Goal: Task Accomplishment & Management: Manage account settings

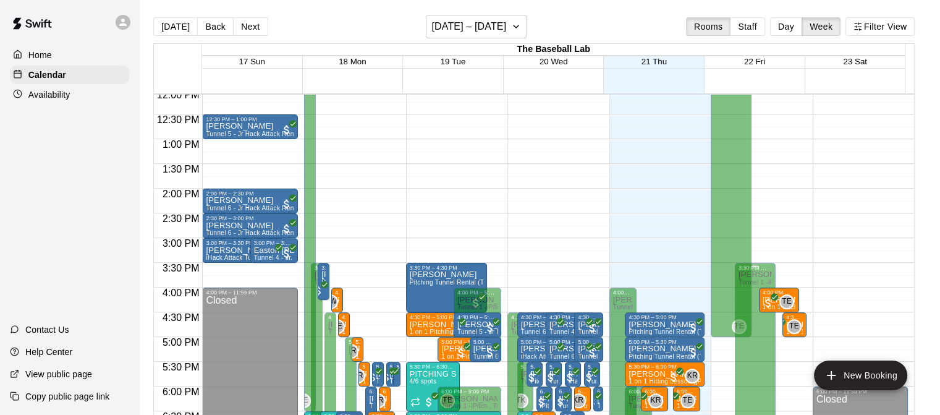
scroll to position [599, 0]
click at [51, 96] on p "Availability" at bounding box center [49, 94] width 42 height 12
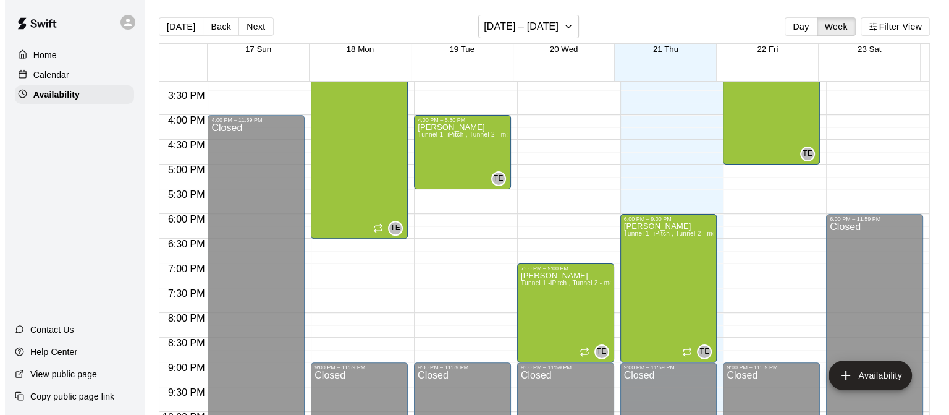
scroll to position [759, 0]
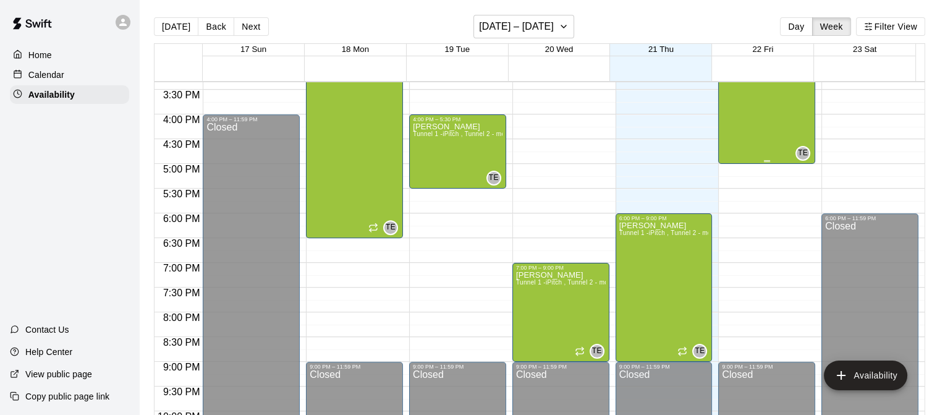
click at [779, 145] on div "[PERSON_NAME] Tunnel 1 -iPitch , Tunnel 2 - mounds and MOCAP, Tunnel 3 - Hack A…" at bounding box center [767, 33] width 90 height 415
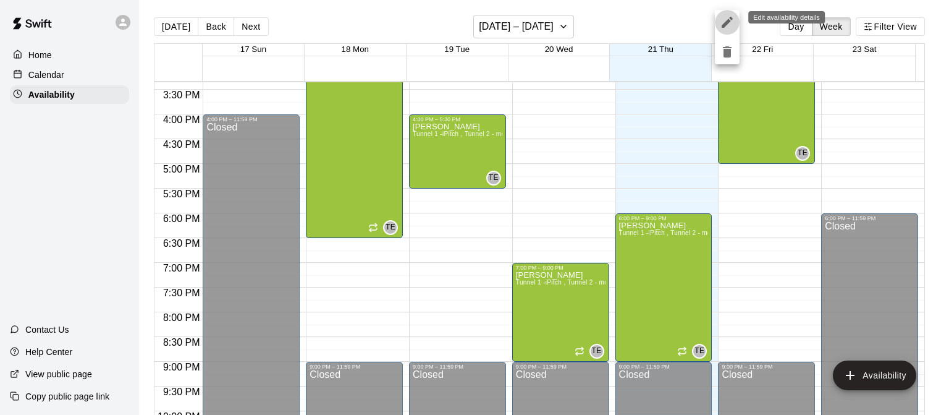
click at [727, 23] on icon "edit" at bounding box center [727, 22] width 11 height 11
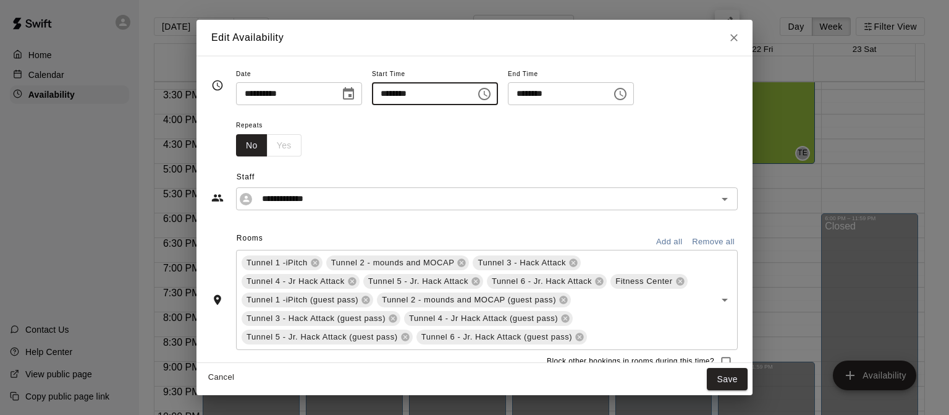
click at [442, 99] on input "********" at bounding box center [419, 93] width 95 height 23
click at [488, 94] on icon "Choose time, selected time is 3:00 AM" at bounding box center [486, 94] width 4 height 6
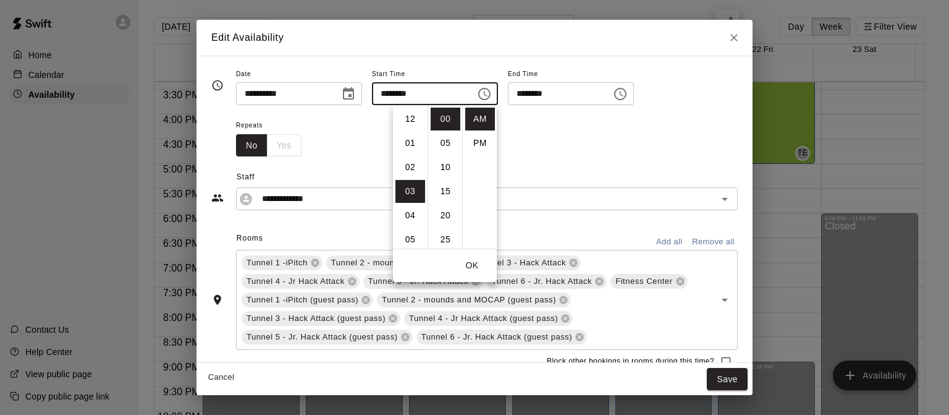
scroll to position [72, 0]
click at [480, 145] on li "PM" at bounding box center [480, 143] width 30 height 23
type input "********"
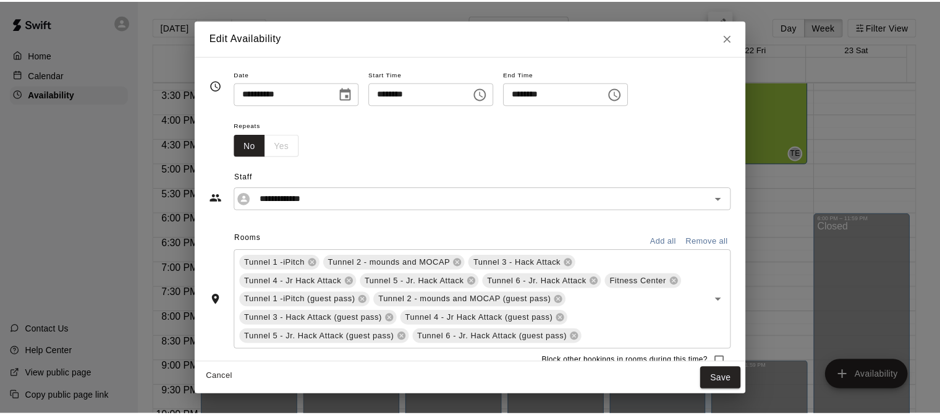
scroll to position [22, 0]
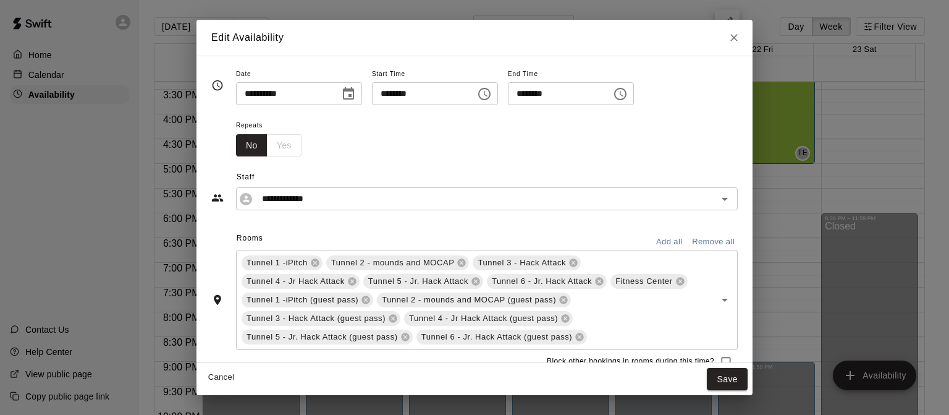
click at [603, 95] on input "********" at bounding box center [555, 93] width 95 height 23
type input "********"
click at [735, 375] on button "Save" at bounding box center [727, 379] width 41 height 23
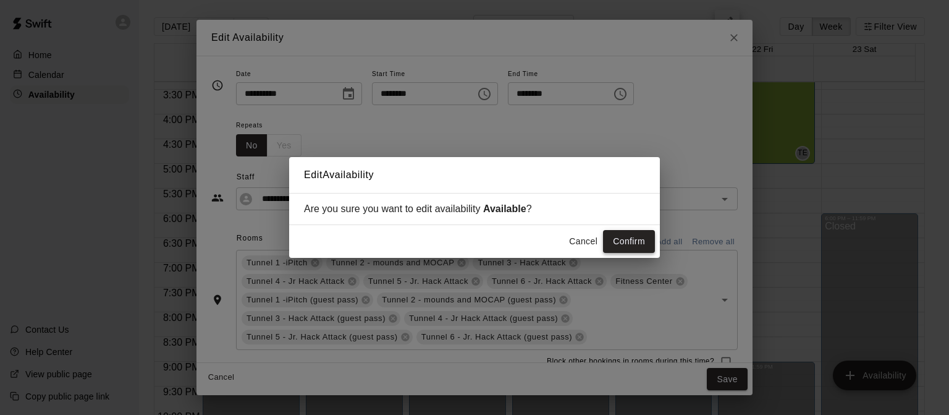
click at [632, 248] on button "Confirm" at bounding box center [629, 241] width 52 height 23
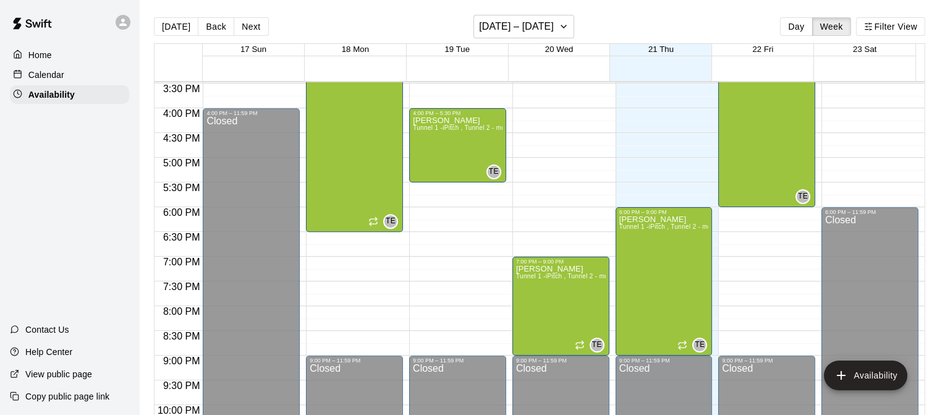
scroll to position [766, 0]
click at [90, 74] on div "Calendar" at bounding box center [69, 75] width 119 height 19
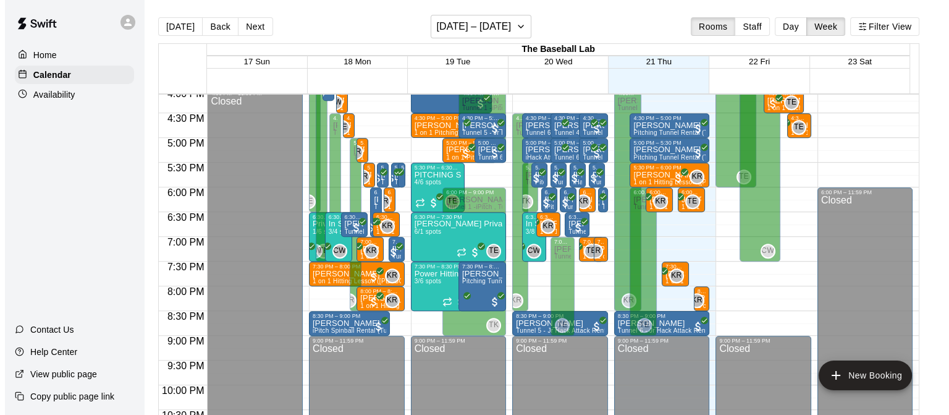
scroll to position [800, 0]
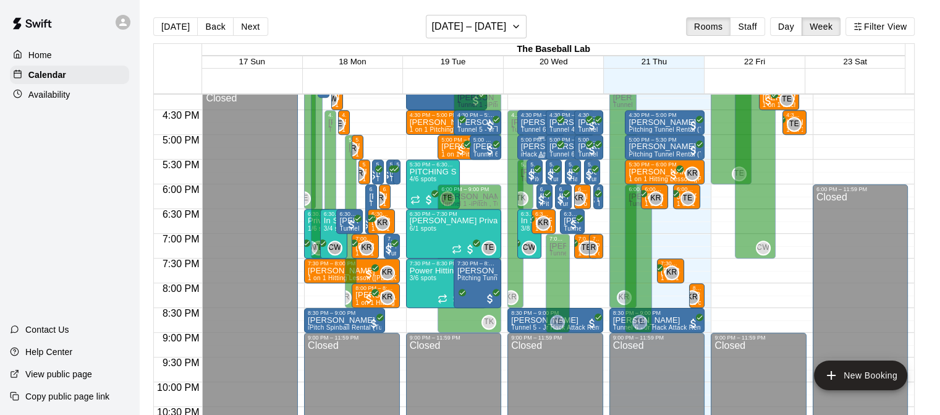
click at [525, 146] on p "[PERSON_NAME]" at bounding box center [541, 146] width 41 height 0
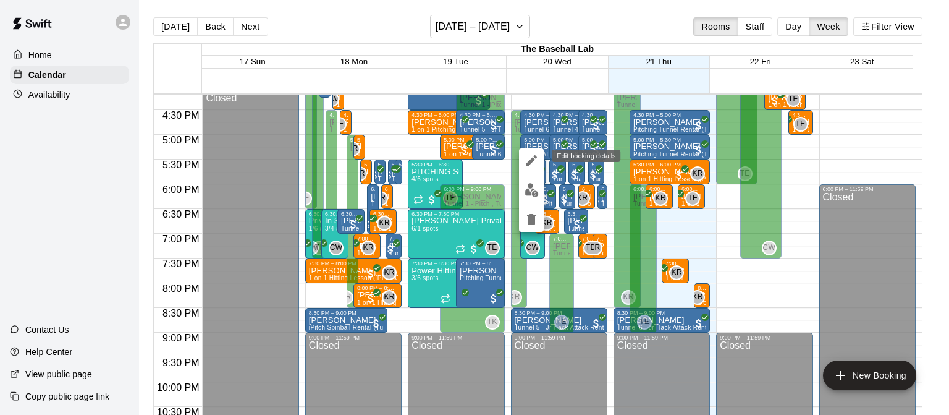
click at [526, 156] on icon "edit" at bounding box center [531, 160] width 15 height 15
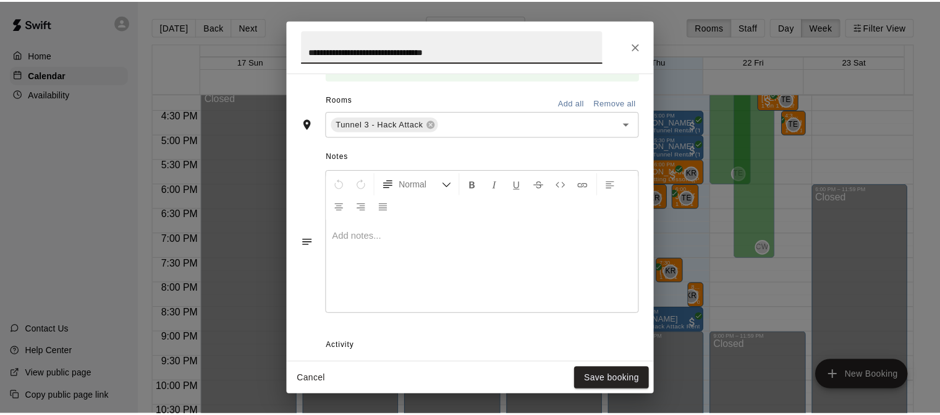
scroll to position [370, 0]
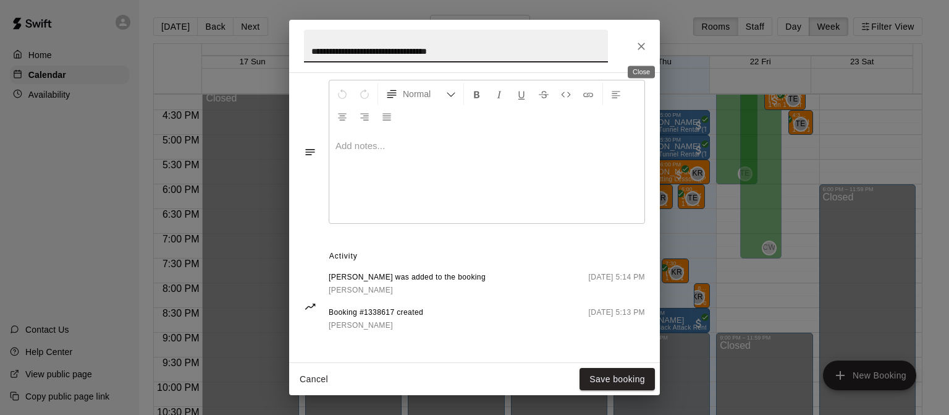
click at [641, 37] on button "Close" at bounding box center [641, 46] width 22 height 22
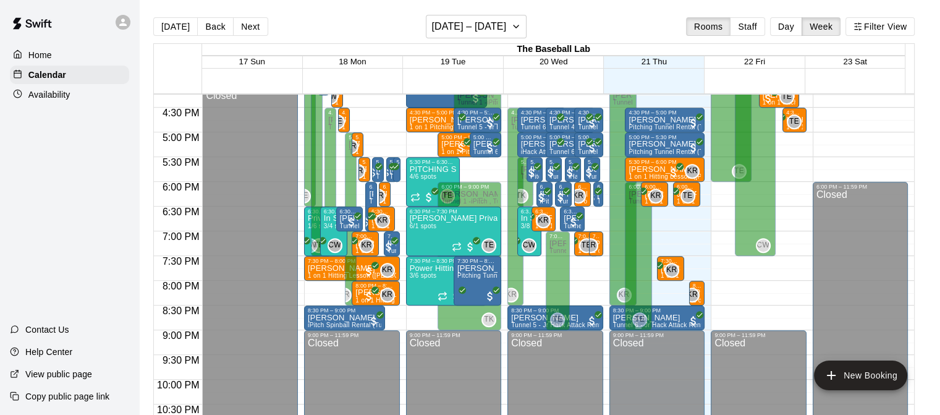
scroll to position [804, 0]
